Goal: Navigation & Orientation: Find specific page/section

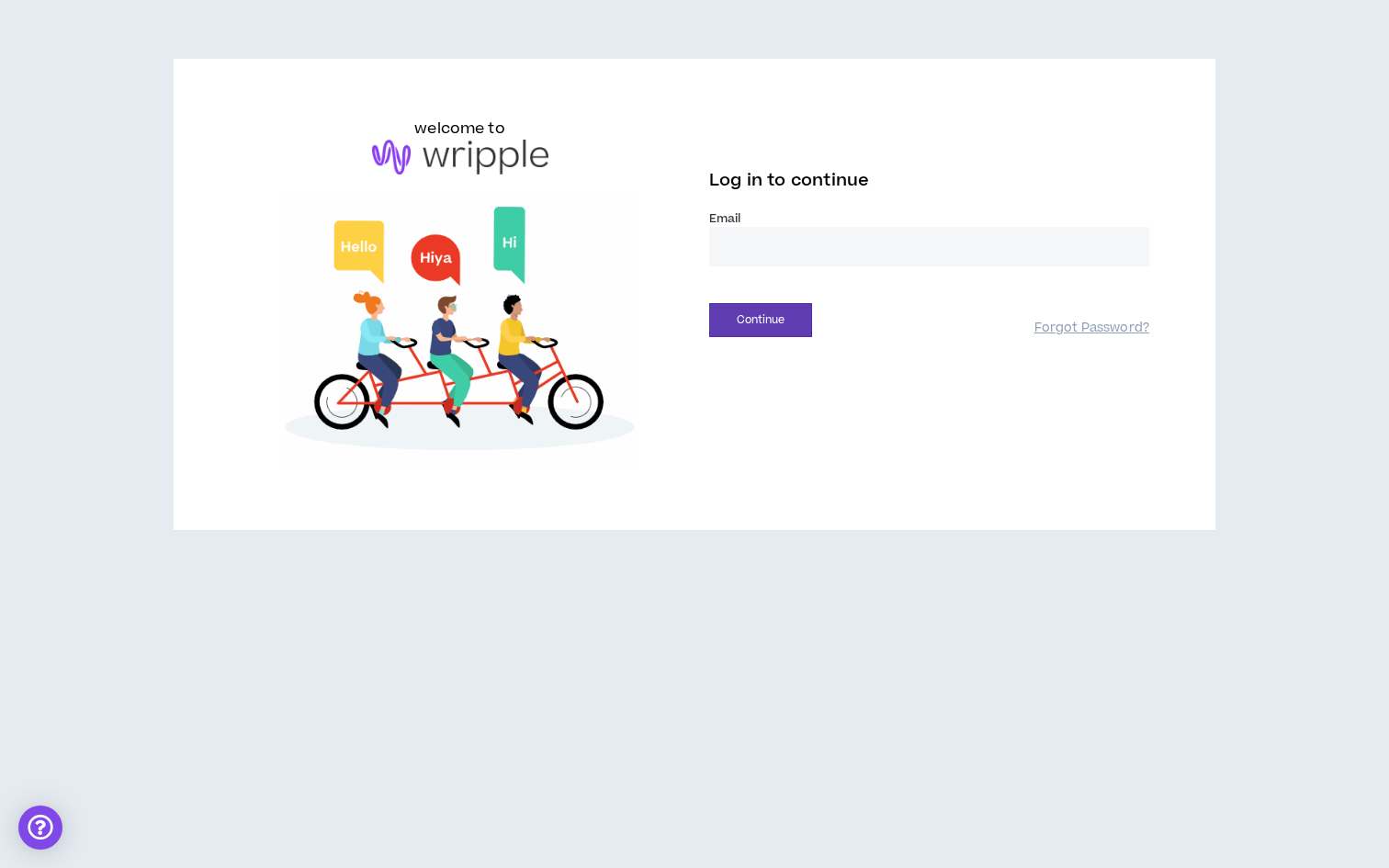
click at [813, 243] on input "email" at bounding box center [929, 246] width 440 height 40
type input "**********"
click at [775, 320] on button "Continue" at bounding box center [761, 320] width 103 height 34
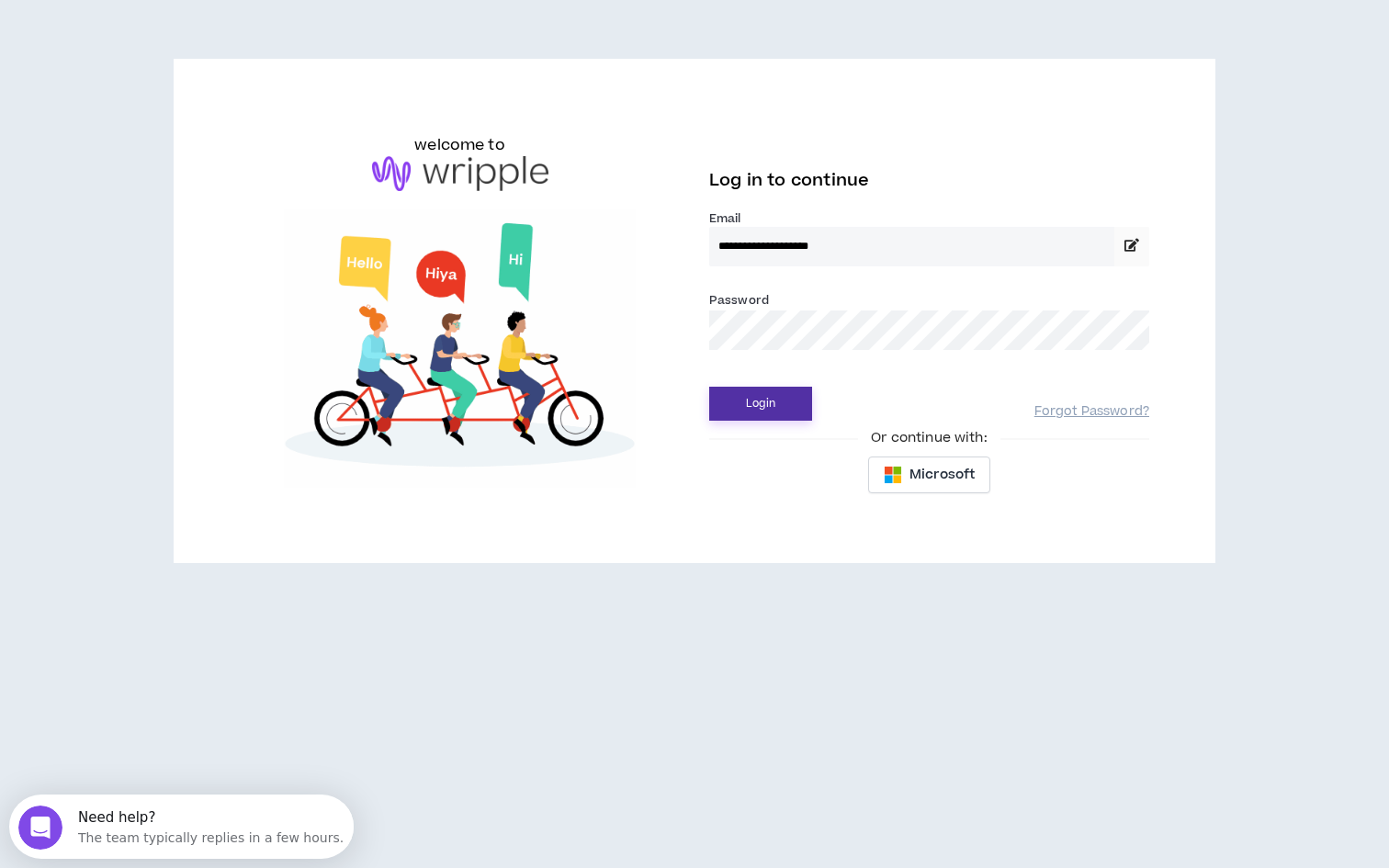
click at [760, 407] on button "Login" at bounding box center [761, 403] width 103 height 34
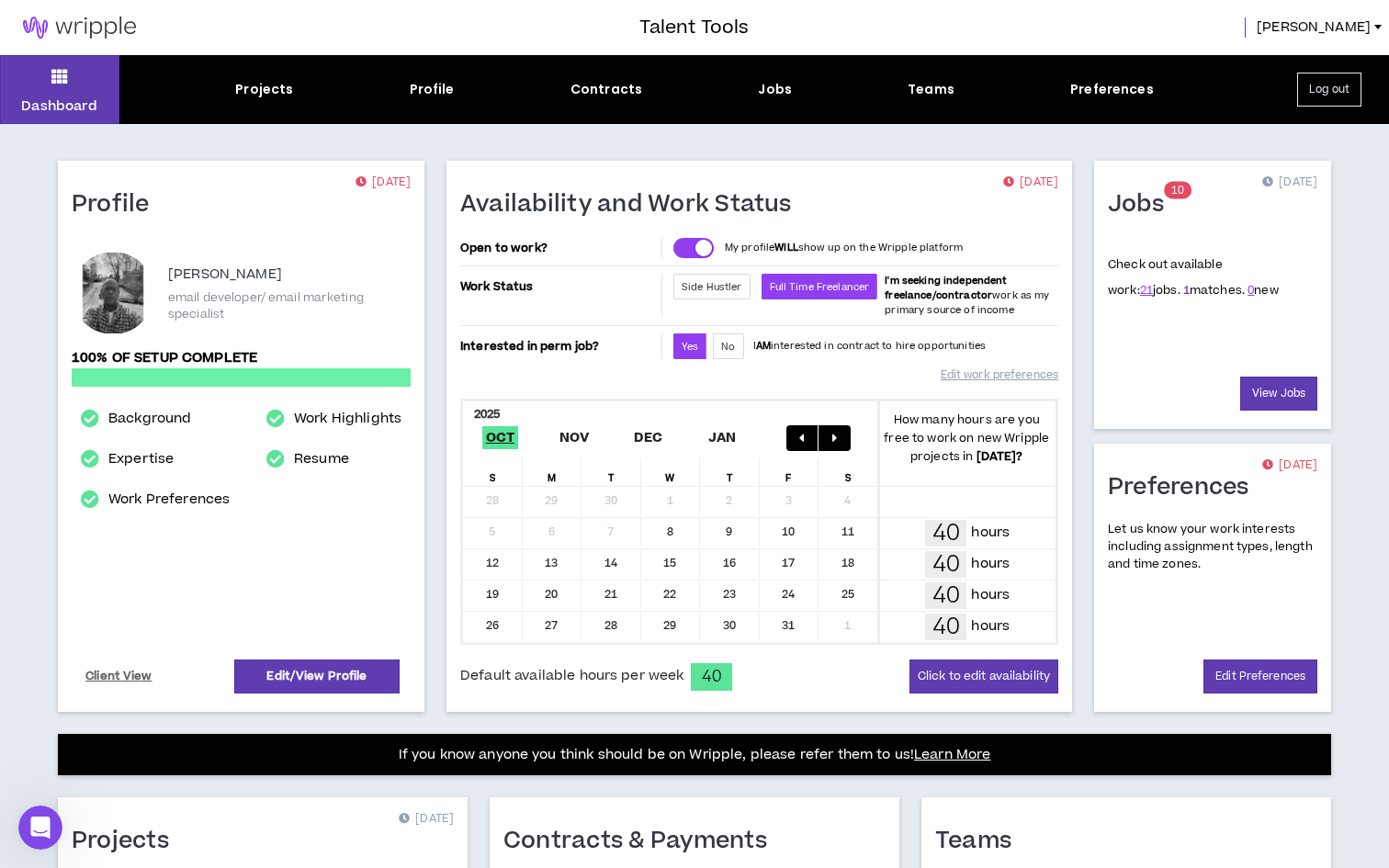
click at [1183, 292] on link "1" at bounding box center [1186, 290] width 7 height 17
click at [1140, 292] on link "21" at bounding box center [1146, 290] width 13 height 17
